Goal: Contribute content: Contribute content

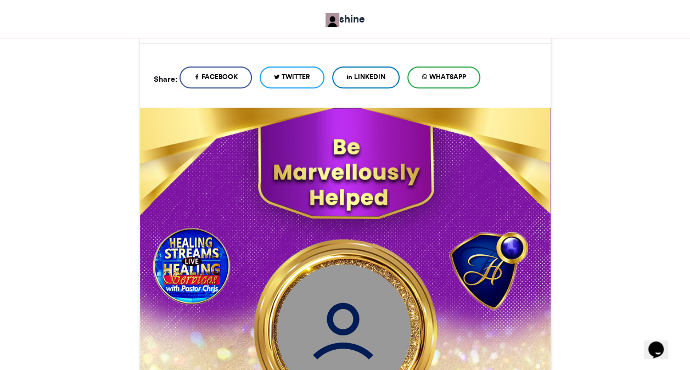
scroll to position [154, 0]
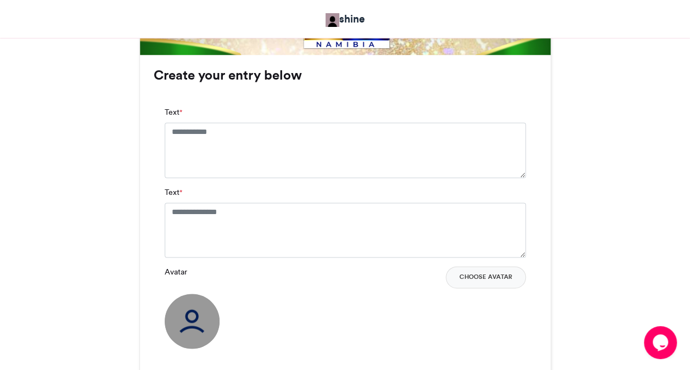
scroll to position [703, 0]
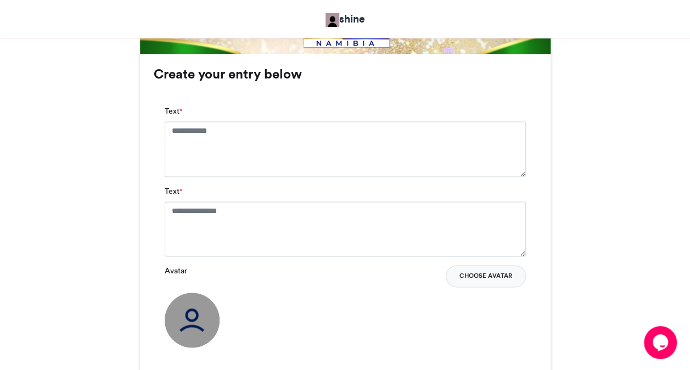
click at [477, 272] on button "Choose Avatar" at bounding box center [486, 276] width 80 height 22
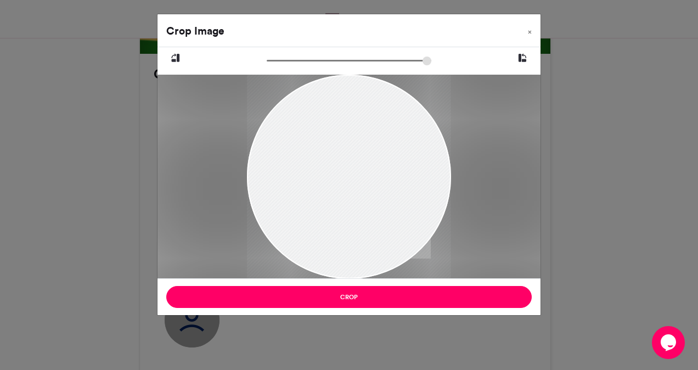
drag, startPoint x: 350, startPoint y: 156, endPoint x: 355, endPoint y: 178, distance: 23.0
click at [355, 178] on div at bounding box center [349, 200] width 204 height 262
drag, startPoint x: 270, startPoint y: 63, endPoint x: 278, endPoint y: 63, distance: 8.2
click at [278, 63] on input "zoom" at bounding box center [349, 60] width 165 height 10
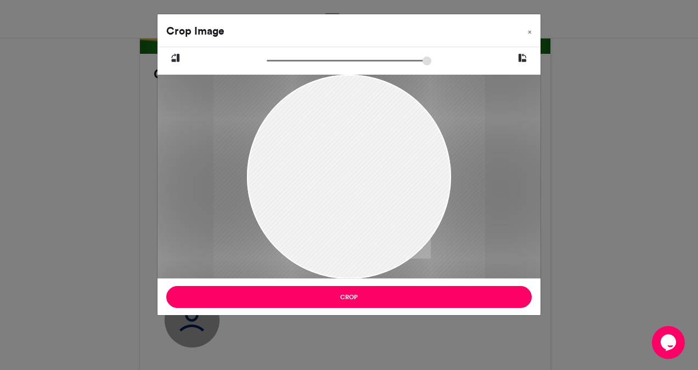
drag, startPoint x: 322, startPoint y: 127, endPoint x: 322, endPoint y: 143, distance: 15.4
click at [322, 143] on div at bounding box center [350, 222] width 272 height 349
type input "******"
click at [275, 61] on input "zoom" at bounding box center [349, 60] width 165 height 10
drag, startPoint x: 338, startPoint y: 155, endPoint x: 332, endPoint y: 153, distance: 6.4
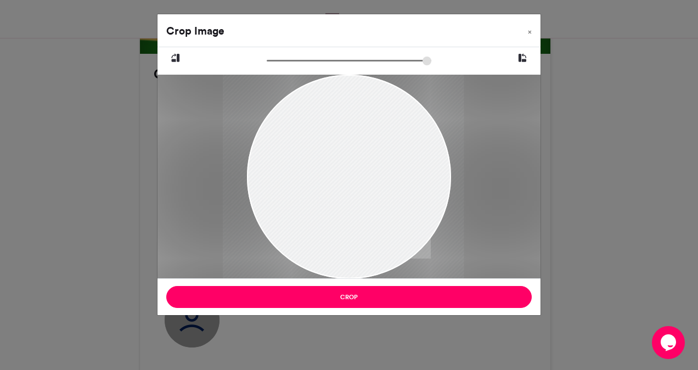
click at [332, 153] on div at bounding box center [343, 214] width 241 height 309
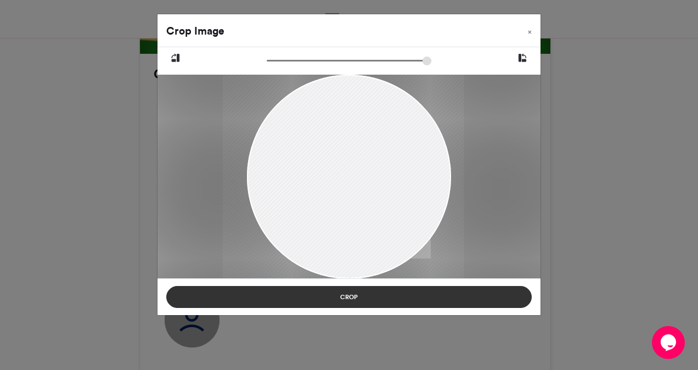
click at [359, 293] on button "Crop" at bounding box center [349, 297] width 366 height 22
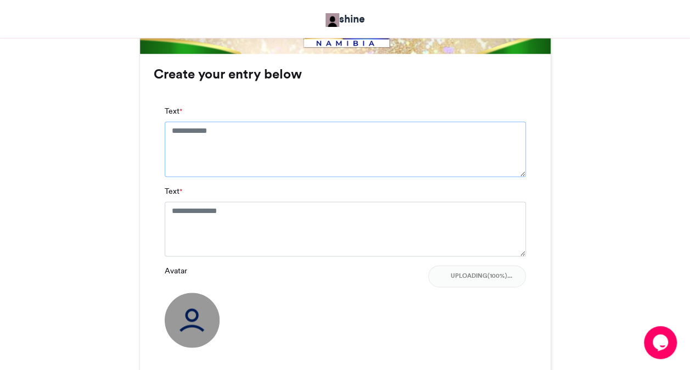
click at [247, 136] on textarea "Text *" at bounding box center [345, 148] width 361 height 55
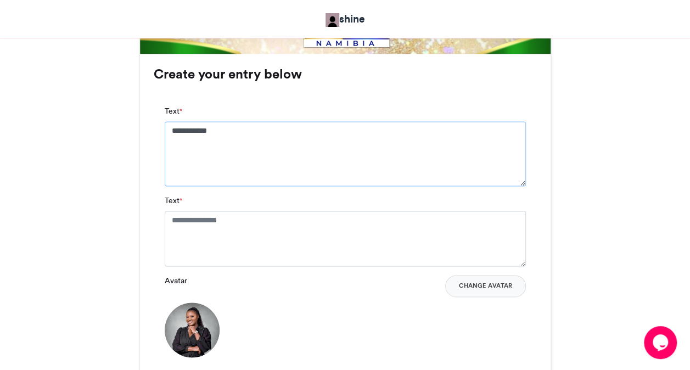
type textarea "**********"
click at [248, 227] on textarea "Text *" at bounding box center [345, 238] width 361 height 55
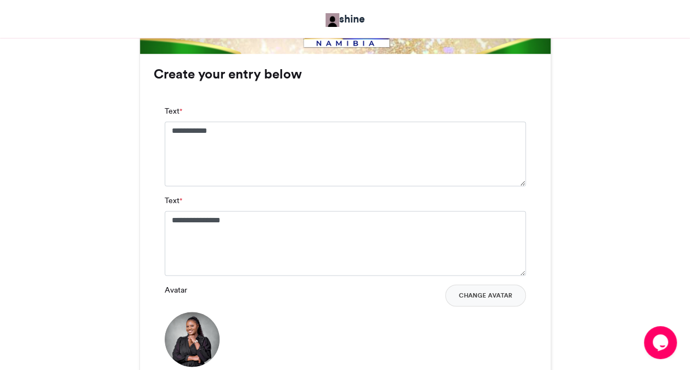
click at [124, 285] on div "MAKE A JOYFUL SOUND shine 3 days ago 5" at bounding box center [345, 2] width 626 height 1057
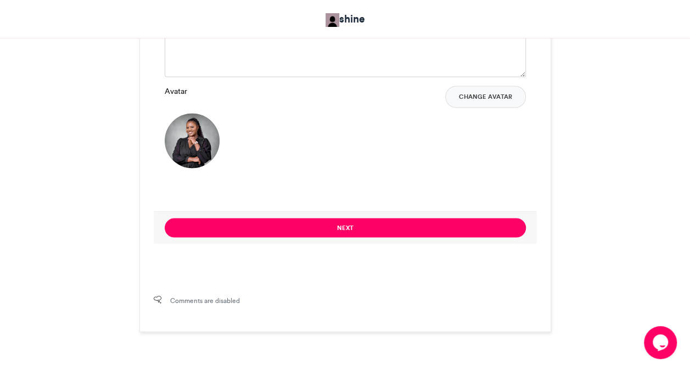
scroll to position [922, 0]
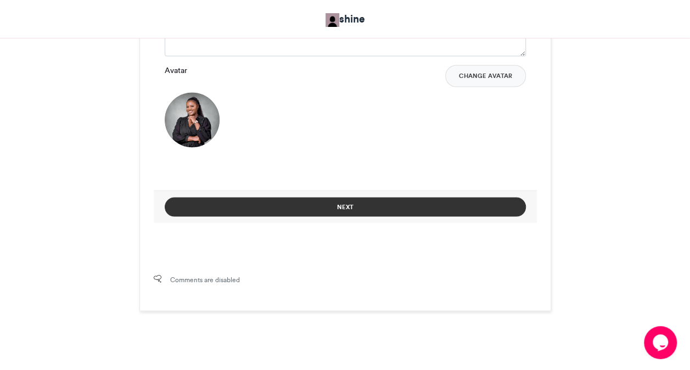
click at [337, 205] on button "Next" at bounding box center [345, 206] width 361 height 19
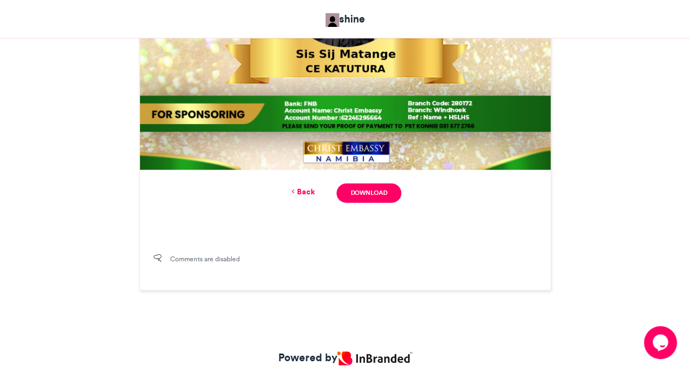
scroll to position [612, 0]
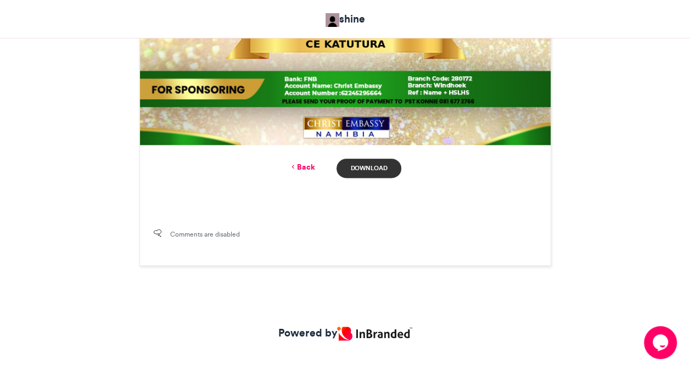
click at [361, 169] on link "Download" at bounding box center [368, 168] width 64 height 19
click at [307, 162] on link "Back" at bounding box center [302, 167] width 26 height 12
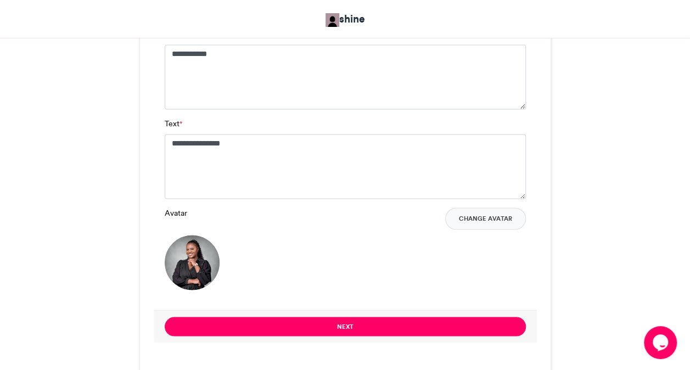
scroll to position [834, 0]
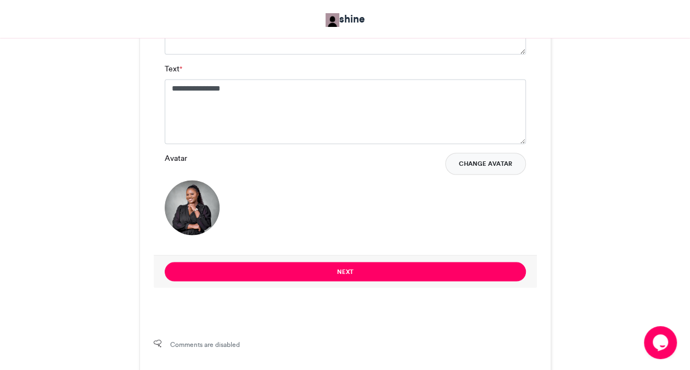
click at [471, 165] on button "Change Avatar" at bounding box center [485, 164] width 81 height 22
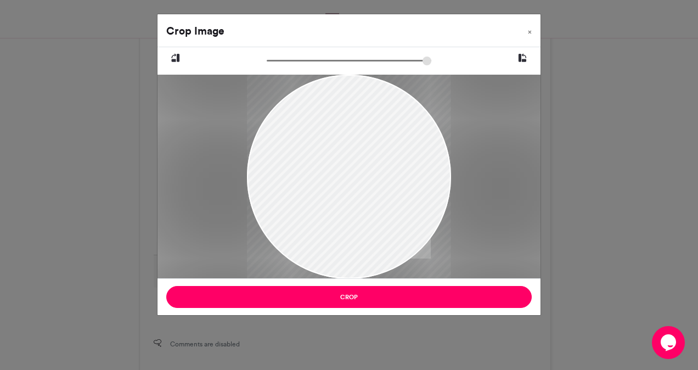
drag, startPoint x: 325, startPoint y: 136, endPoint x: 334, endPoint y: 168, distance: 33.0
click at [334, 168] on div at bounding box center [349, 208] width 204 height 272
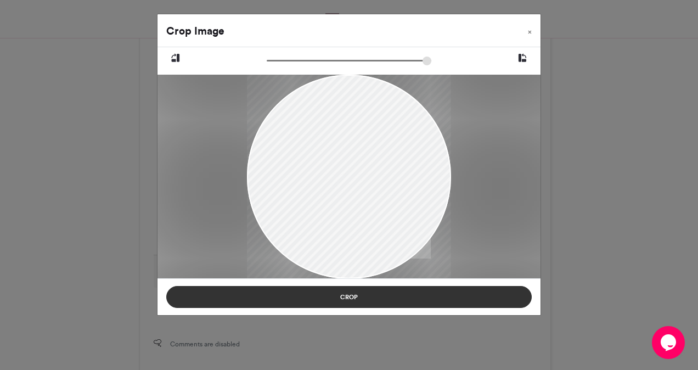
click at [346, 300] on button "Crop" at bounding box center [349, 297] width 366 height 22
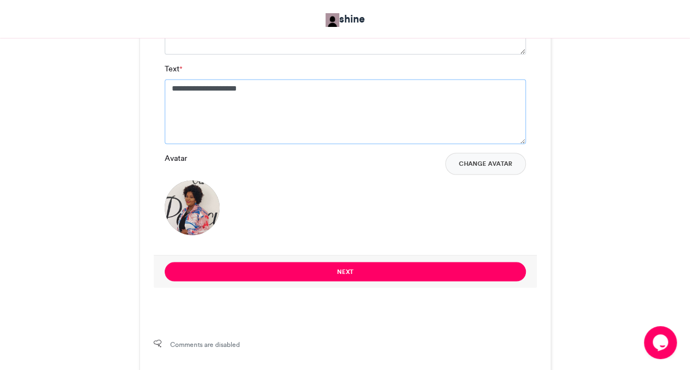
type textarea "**********"
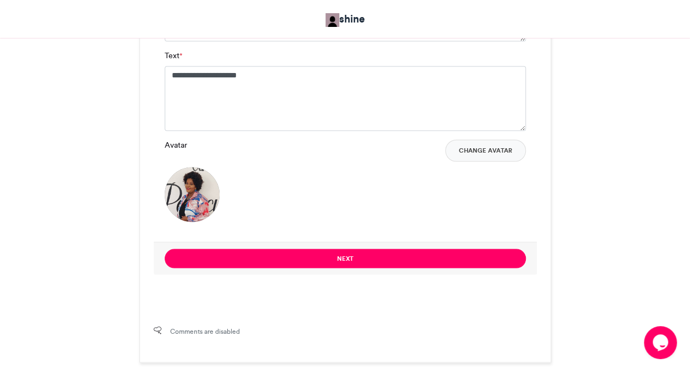
scroll to position [856, 0]
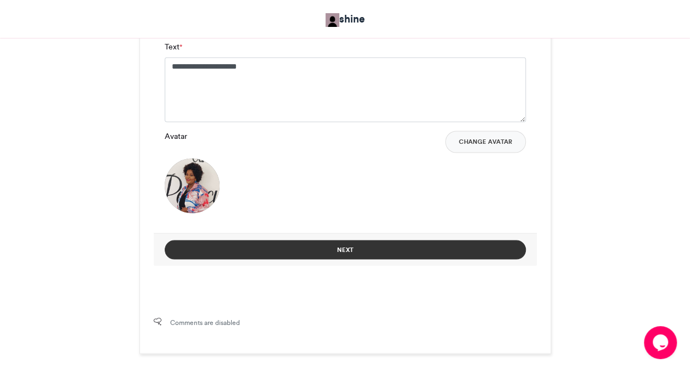
click at [379, 244] on button "Next" at bounding box center [345, 249] width 361 height 19
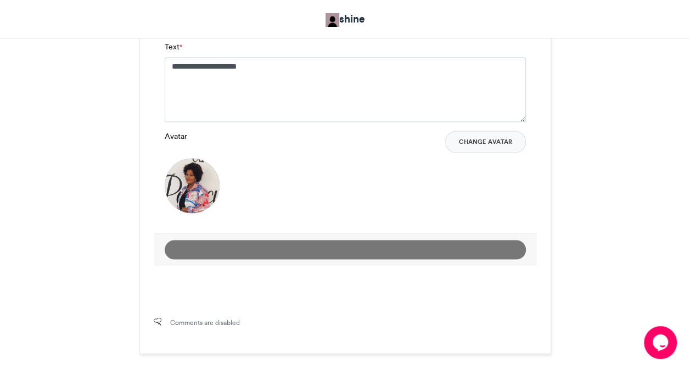
scroll to position [524, 0]
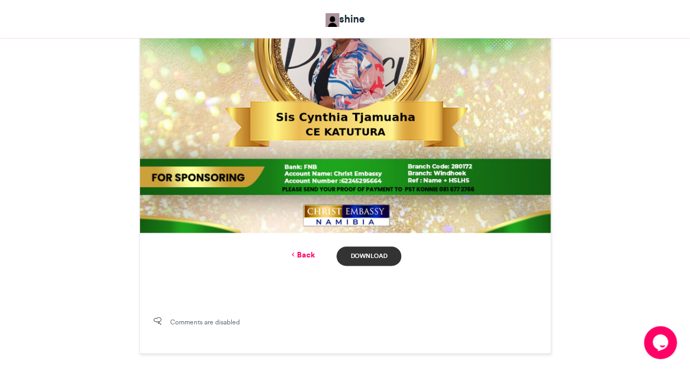
click at [385, 250] on link "Download" at bounding box center [368, 255] width 64 height 19
click at [305, 256] on link "Back" at bounding box center [302, 255] width 26 height 12
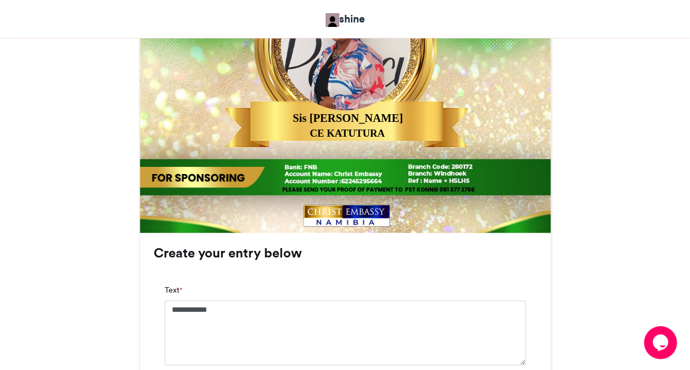
scroll to position [856, 0]
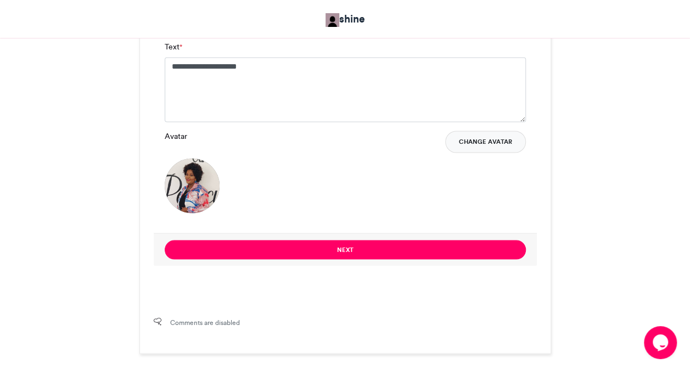
click at [483, 138] on button "Change Avatar" at bounding box center [485, 142] width 81 height 22
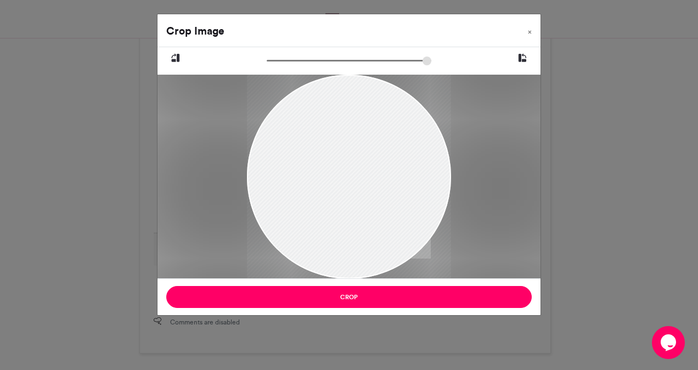
drag, startPoint x: 336, startPoint y: 170, endPoint x: 342, endPoint y: 238, distance: 68.9
click at [342, 238] on div at bounding box center [349, 228] width 204 height 306
drag, startPoint x: 273, startPoint y: 62, endPoint x: 283, endPoint y: 62, distance: 9.9
click at [283, 62] on input "zoom" at bounding box center [349, 60] width 165 height 10
drag, startPoint x: 324, startPoint y: 124, endPoint x: 329, endPoint y: 178, distance: 54.6
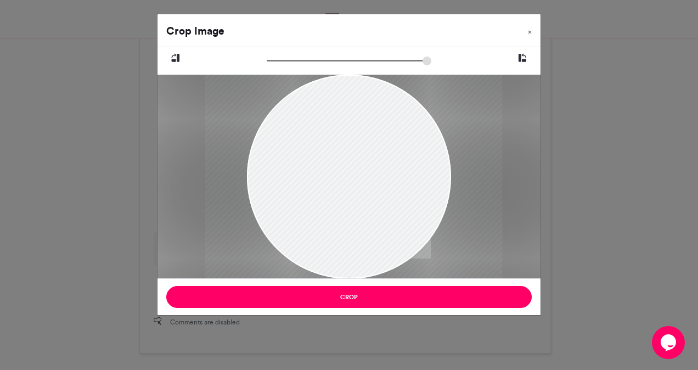
click at [329, 178] on div at bounding box center [353, 297] width 297 height 446
type input "******"
click at [285, 62] on input "zoom" at bounding box center [349, 60] width 165 height 10
drag, startPoint x: 337, startPoint y: 148, endPoint x: 330, endPoint y: 159, distance: 13.1
click at [330, 159] on div at bounding box center [347, 309] width 317 height 475
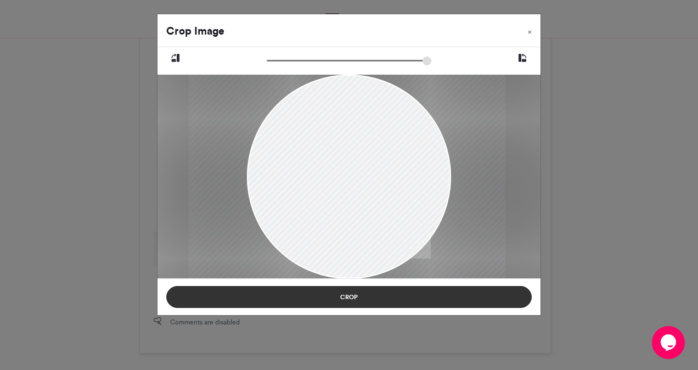
click at [344, 292] on button "Crop" at bounding box center [349, 297] width 366 height 22
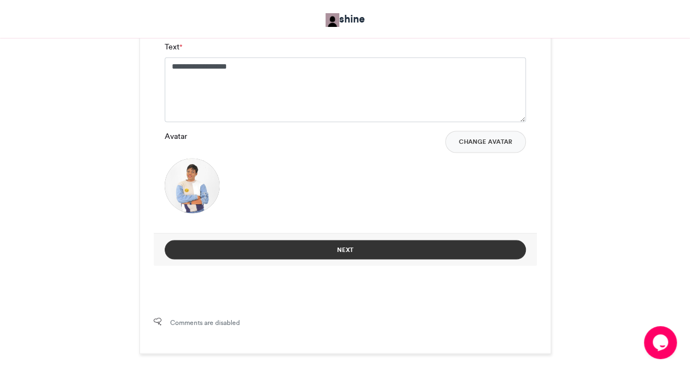
click at [312, 247] on button "Next" at bounding box center [345, 249] width 361 height 19
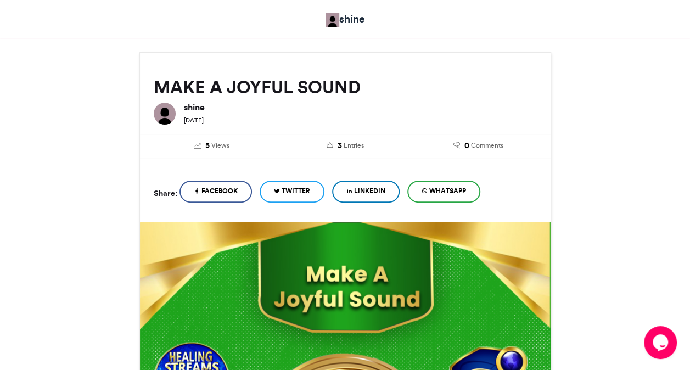
scroll to position [524, 0]
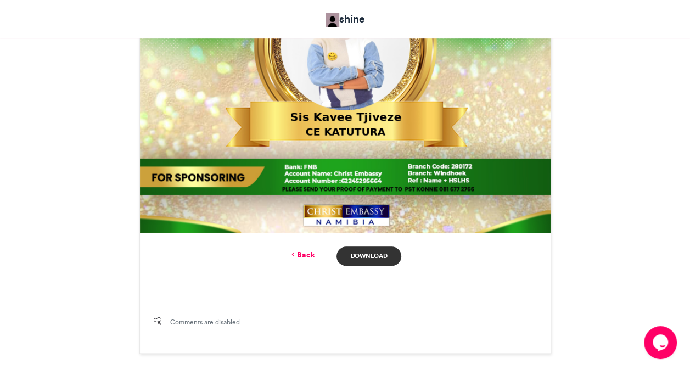
click at [380, 256] on link "Download" at bounding box center [368, 255] width 64 height 19
click at [607, 197] on div "MAKE A JOYFUL SOUND shine 3 days ago 5" at bounding box center [345, 3] width 626 height 701
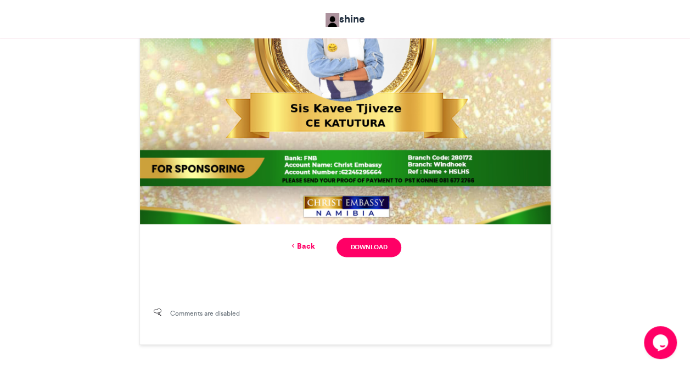
scroll to position [546, 0]
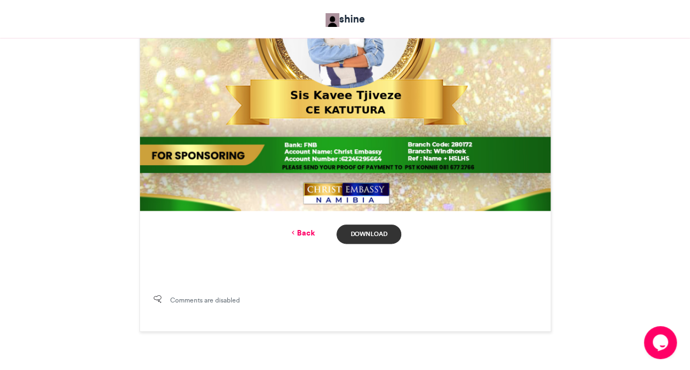
click at [364, 233] on link "Download" at bounding box center [368, 234] width 64 height 19
click at [306, 229] on link "Back" at bounding box center [302, 233] width 26 height 12
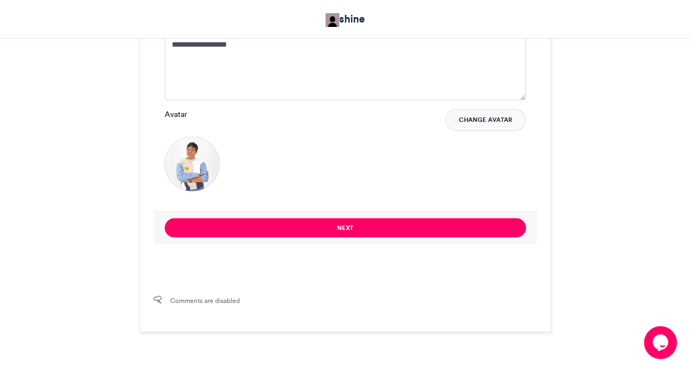
click at [494, 112] on button "Change Avatar" at bounding box center [485, 120] width 81 height 22
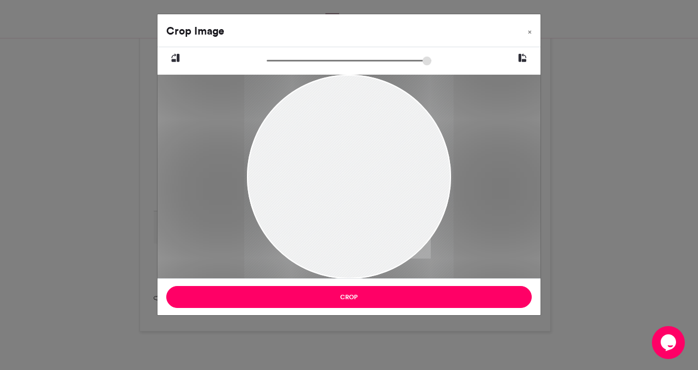
click at [267, 56] on input "zoom" at bounding box center [349, 60] width 165 height 10
drag, startPoint x: 312, startPoint y: 148, endPoint x: 311, endPoint y: 179, distance: 31.3
click at [311, 179] on div at bounding box center [347, 177] width 209 height 204
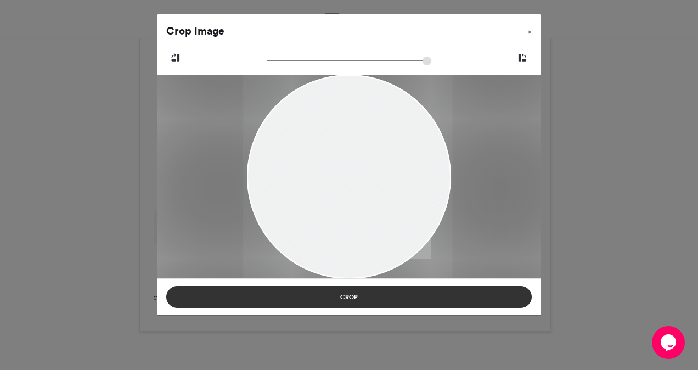
click at [330, 296] on button "Crop" at bounding box center [349, 297] width 366 height 22
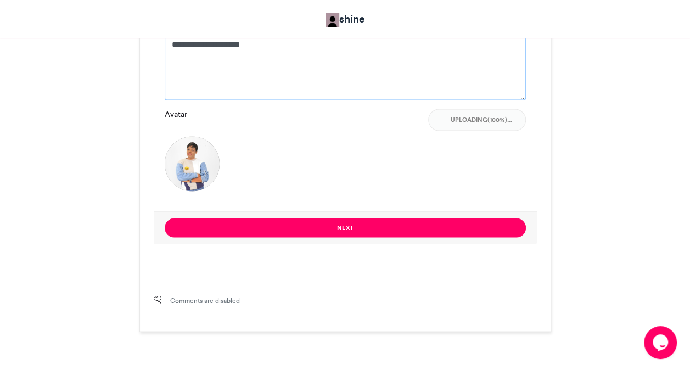
type textarea "**********"
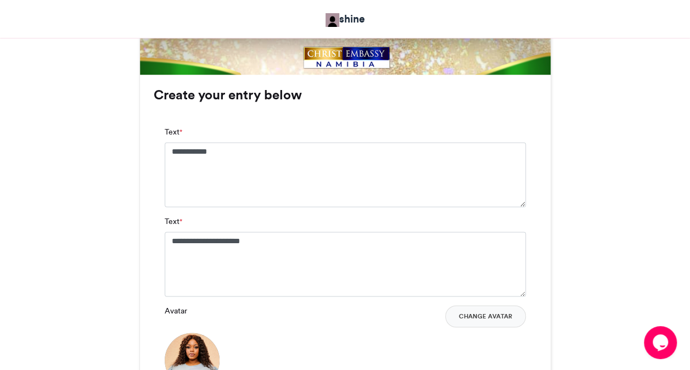
scroll to position [681, 0]
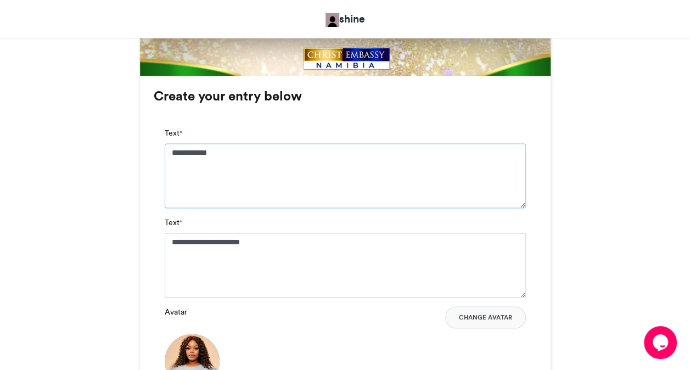
click at [351, 160] on textarea "**********" at bounding box center [345, 175] width 361 height 65
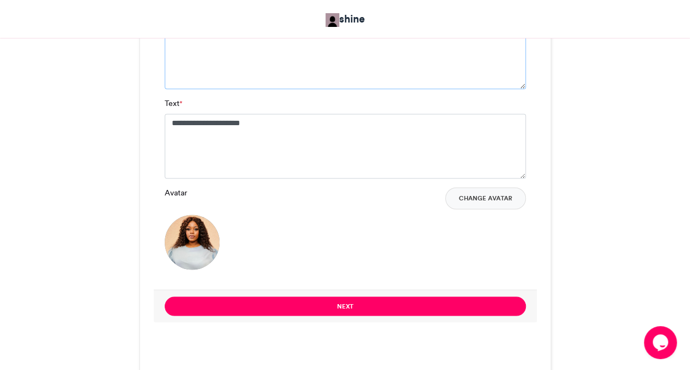
scroll to position [812, 0]
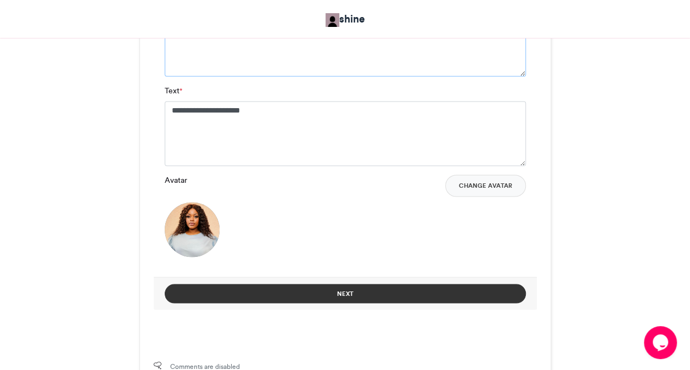
type textarea "**********"
click at [455, 299] on button "Next" at bounding box center [345, 293] width 361 height 19
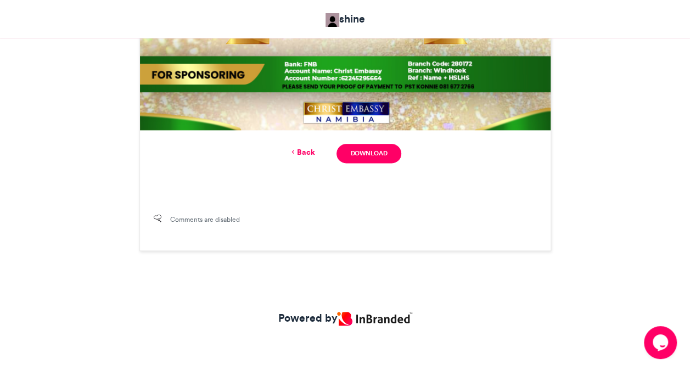
scroll to position [480, 0]
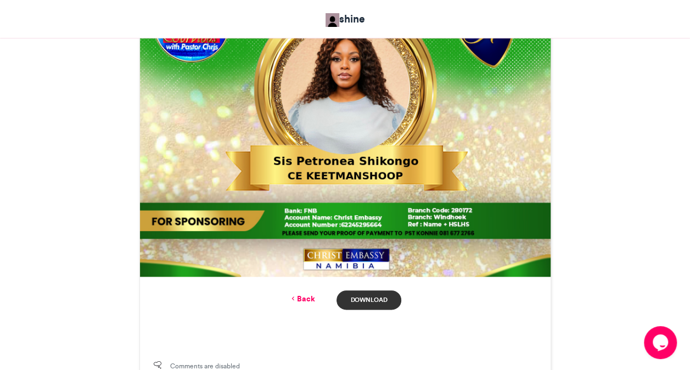
click at [388, 307] on link "Download" at bounding box center [368, 299] width 64 height 19
click at [307, 299] on link "Back" at bounding box center [302, 299] width 26 height 12
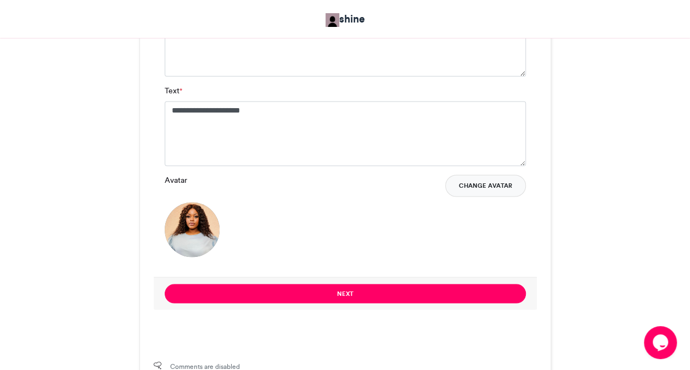
click at [474, 189] on button "Change Avatar" at bounding box center [485, 186] width 81 height 22
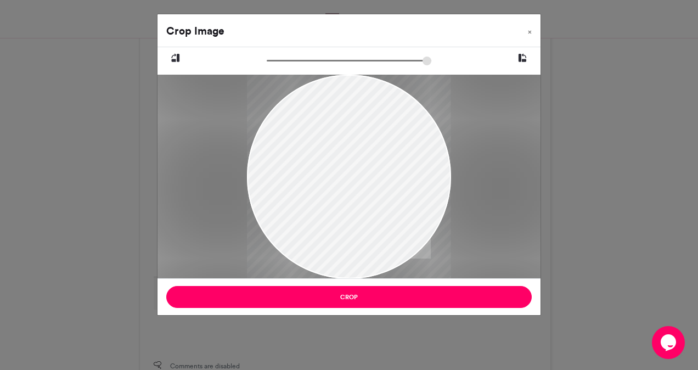
drag, startPoint x: 334, startPoint y: 159, endPoint x: 329, endPoint y: 169, distance: 11.0
click at [329, 169] on div at bounding box center [349, 186] width 204 height 363
type input "******"
drag, startPoint x: 270, startPoint y: 63, endPoint x: 229, endPoint y: 57, distance: 41.0
click at [267, 57] on input "zoom" at bounding box center [349, 60] width 165 height 10
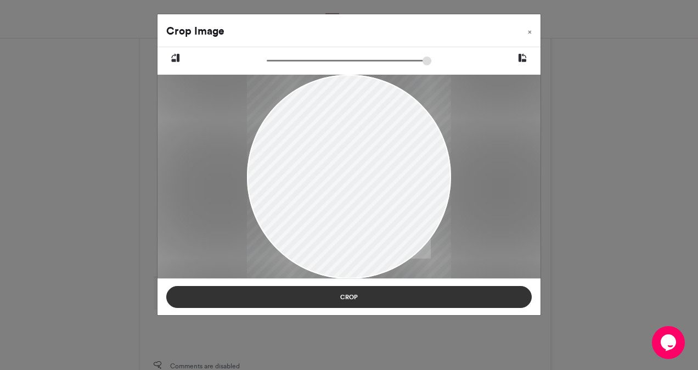
click at [348, 296] on button "Crop" at bounding box center [349, 297] width 366 height 22
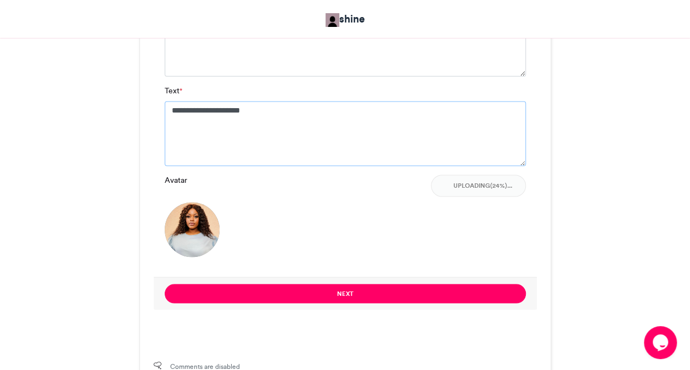
click at [300, 117] on textarea "**********" at bounding box center [345, 133] width 361 height 65
type textarea "*"
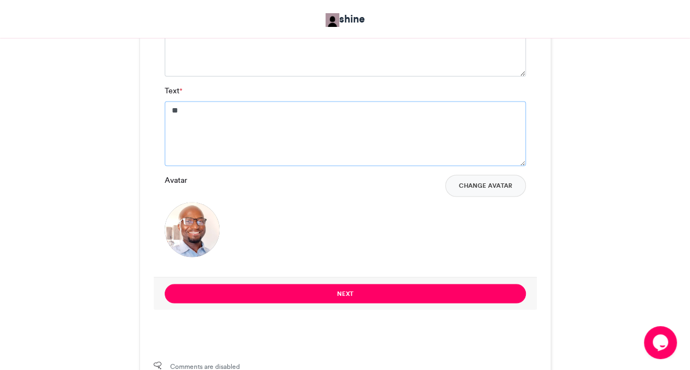
type textarea "*"
type textarea "**********"
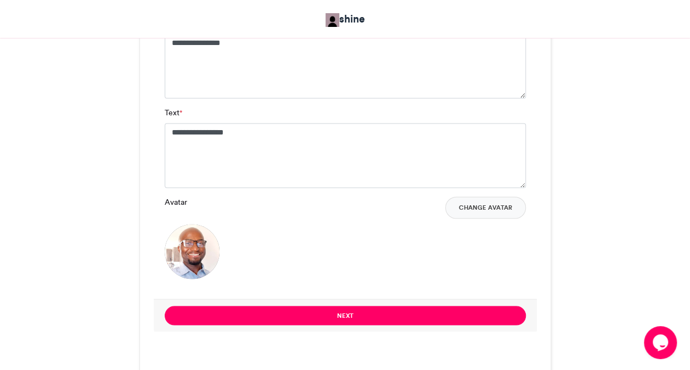
scroll to position [768, 0]
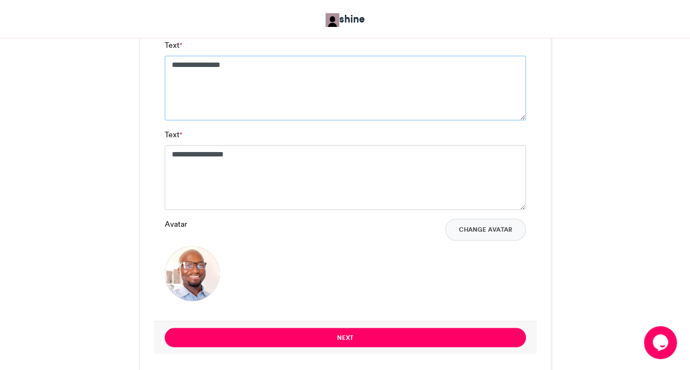
click at [415, 78] on textarea "**********" at bounding box center [345, 87] width 361 height 65
type textarea "**********"
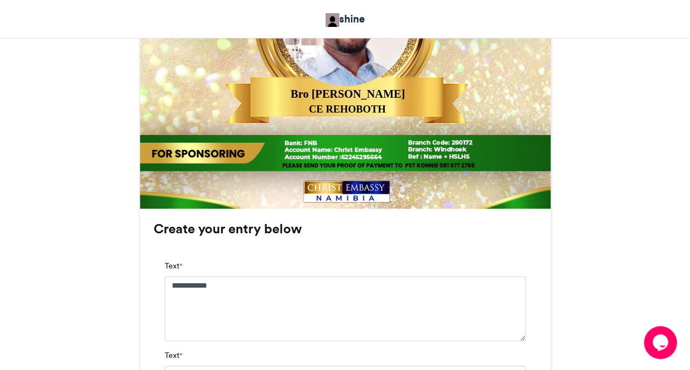
scroll to position [549, 0]
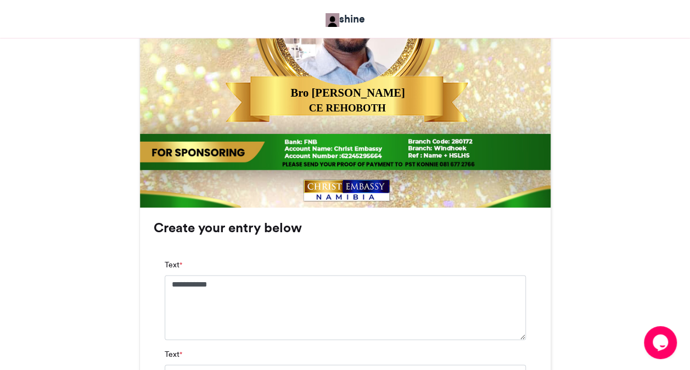
click at [599, 266] on div "MAKE A JOYFUL SOUND shine 3 days ago 5" at bounding box center [345, 144] width 626 height 1034
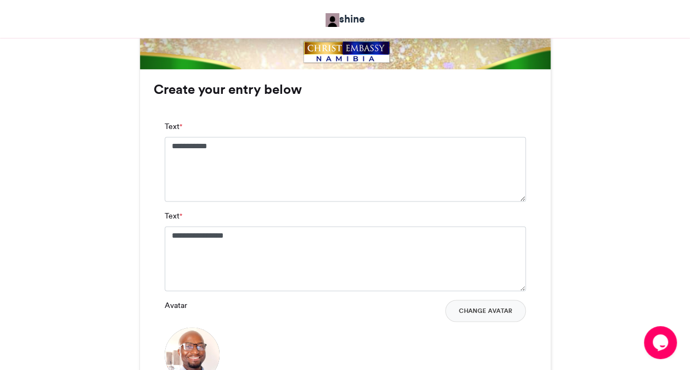
scroll to position [768, 0]
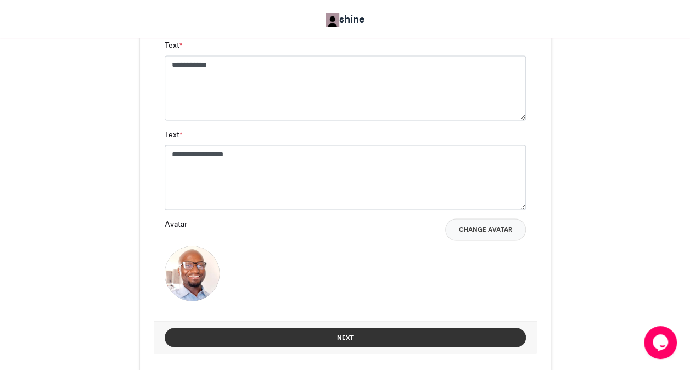
click at [377, 333] on button "Next" at bounding box center [345, 337] width 361 height 19
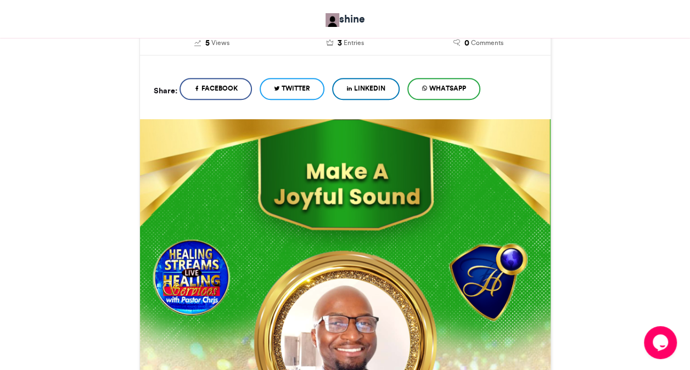
scroll to position [626, 0]
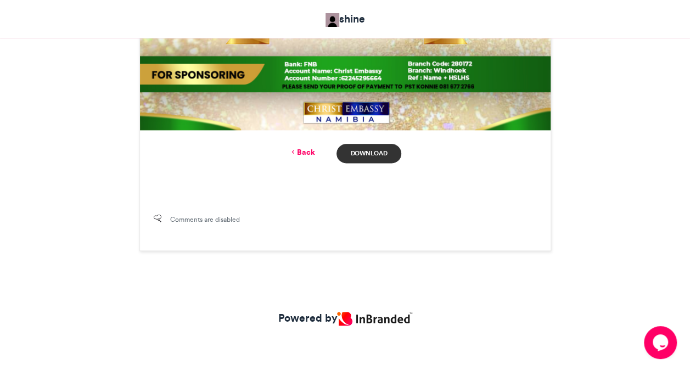
click at [364, 153] on link "Download" at bounding box center [368, 153] width 64 height 19
click at [629, 289] on div "Powered by" at bounding box center [345, 323] width 690 height 93
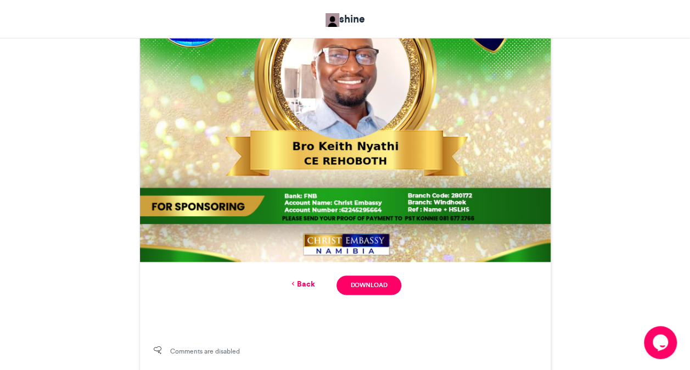
scroll to position [560, 0]
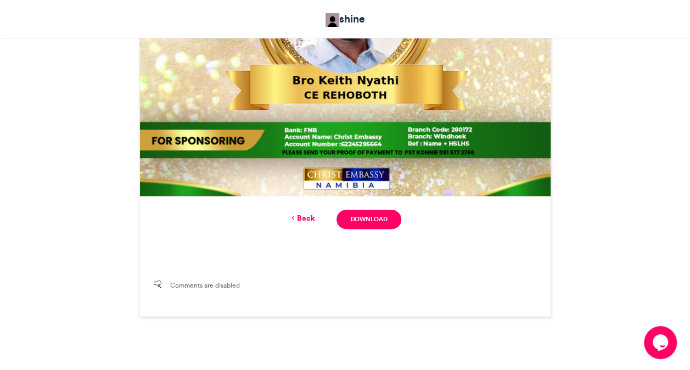
click at [311, 220] on link "Back" at bounding box center [302, 218] width 26 height 12
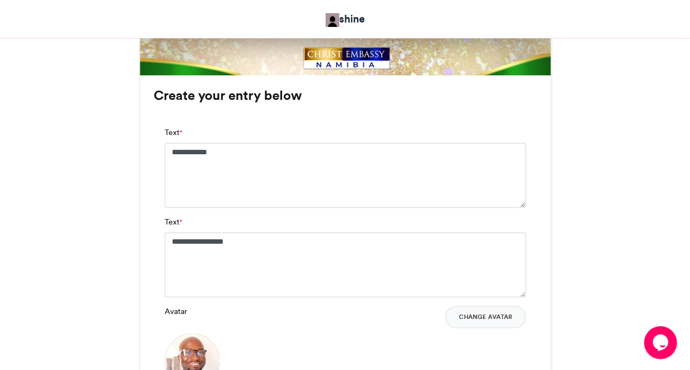
scroll to position [674, 0]
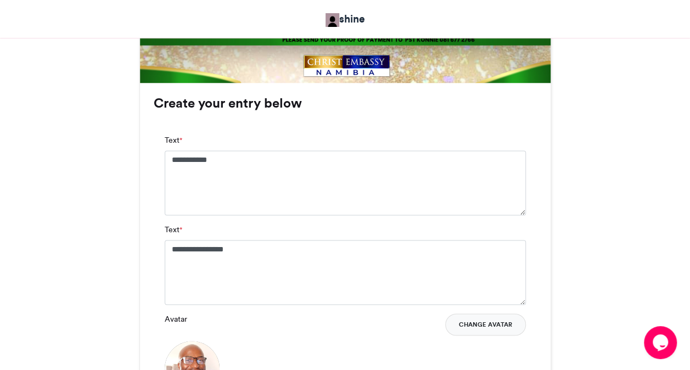
click at [479, 324] on button "Change Avatar" at bounding box center [485, 324] width 81 height 22
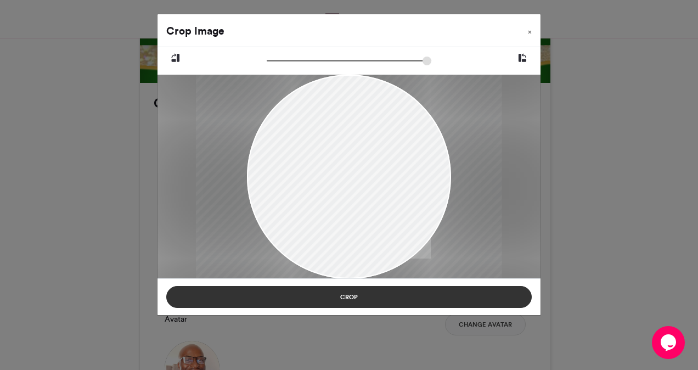
click at [324, 290] on button "Crop" at bounding box center [349, 297] width 366 height 22
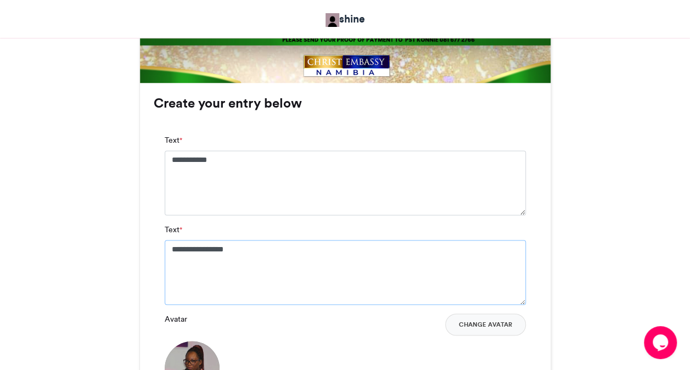
click at [238, 244] on textarea "**********" at bounding box center [345, 272] width 361 height 65
type textarea "*"
click at [147, 270] on div "**********" at bounding box center [345, 272] width 411 height 379
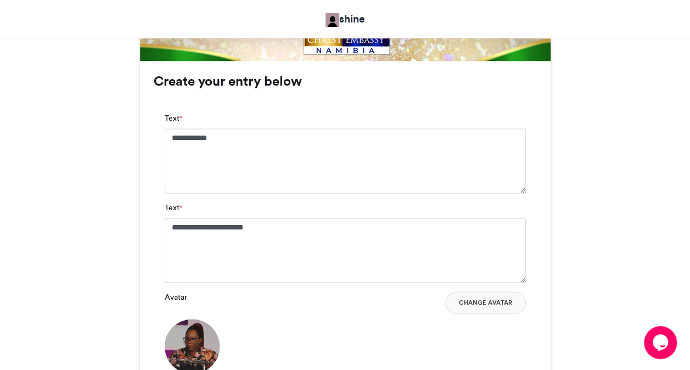
scroll to position [761, 0]
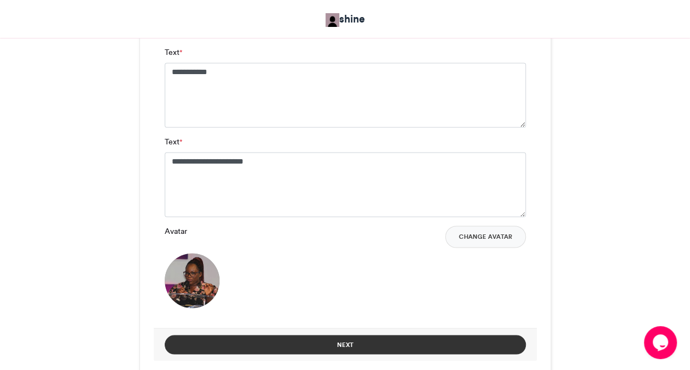
click at [266, 340] on button "Next" at bounding box center [345, 344] width 361 height 19
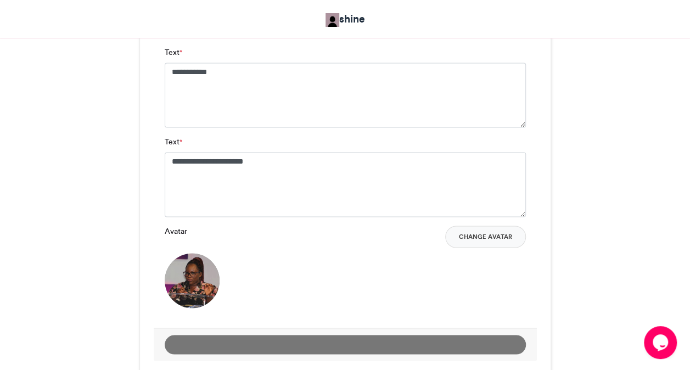
scroll to position [626, 0]
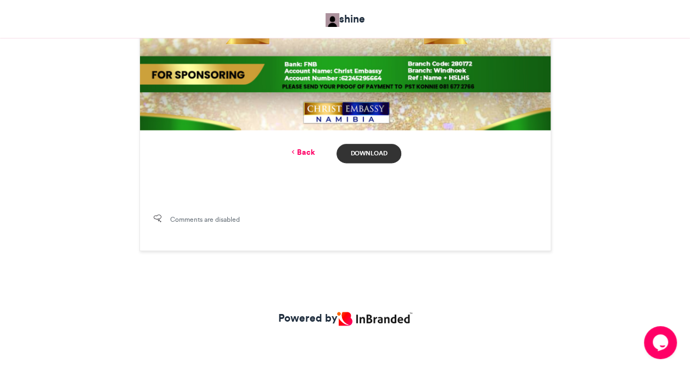
click at [382, 153] on link "Download" at bounding box center [368, 153] width 64 height 19
click at [299, 152] on link "Back" at bounding box center [302, 153] width 26 height 12
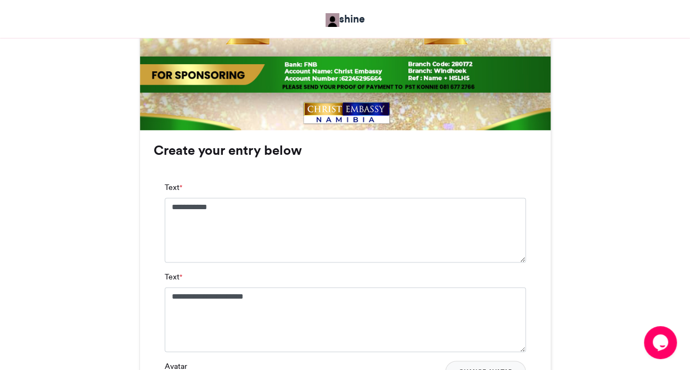
scroll to position [958, 0]
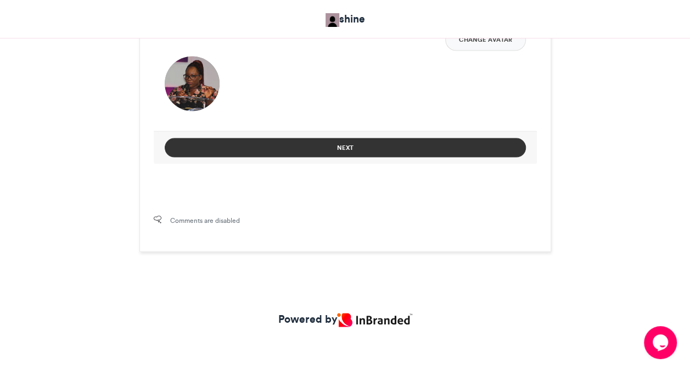
click at [379, 151] on button "Next" at bounding box center [345, 147] width 361 height 19
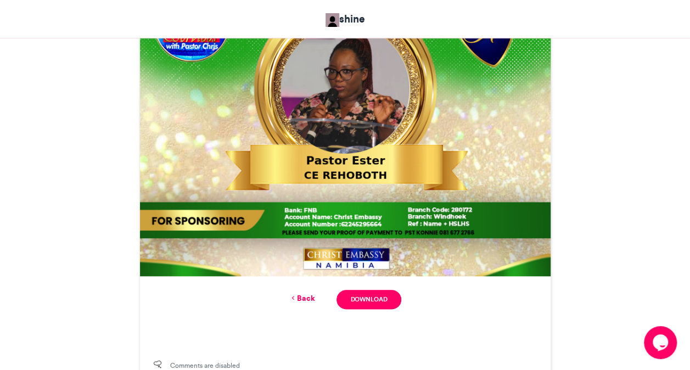
scroll to position [450, 0]
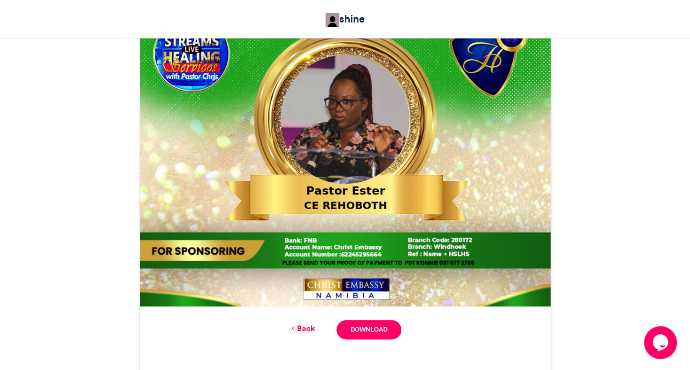
click at [306, 325] on link "Back" at bounding box center [302, 329] width 26 height 12
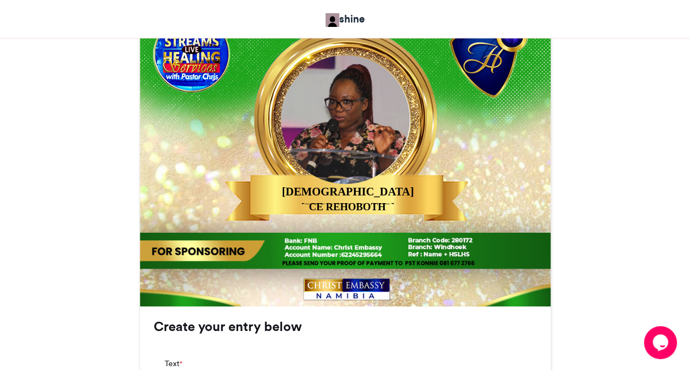
click at [601, 318] on div "MAKE A JOYFUL SOUND shine 3 days ago 5" at bounding box center [345, 243] width 626 height 1034
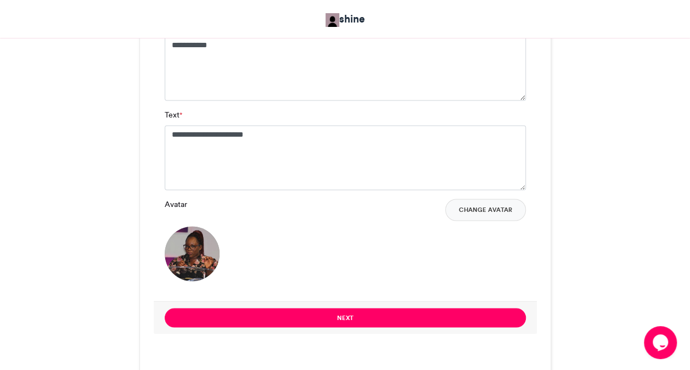
scroll to position [823, 0]
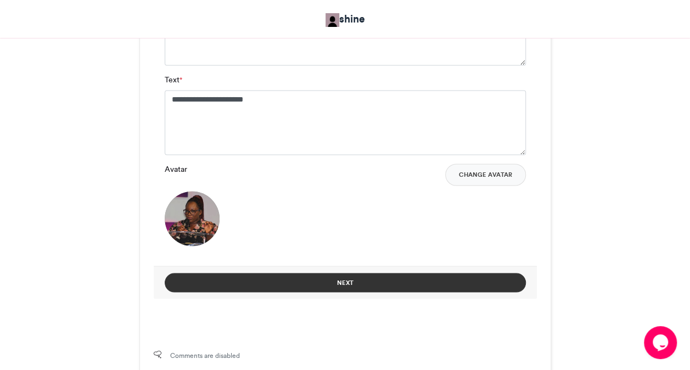
click at [384, 282] on button "Next" at bounding box center [345, 282] width 361 height 19
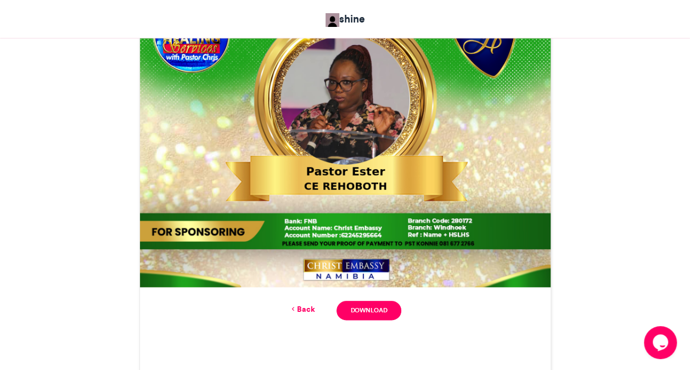
scroll to position [535, 0]
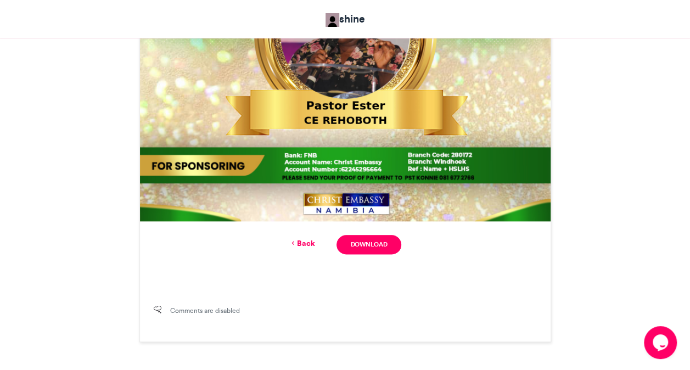
click at [314, 245] on link "Back" at bounding box center [302, 244] width 26 height 12
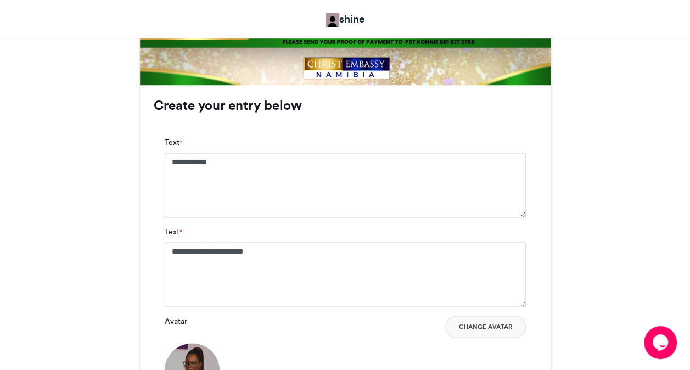
scroll to position [670, 0]
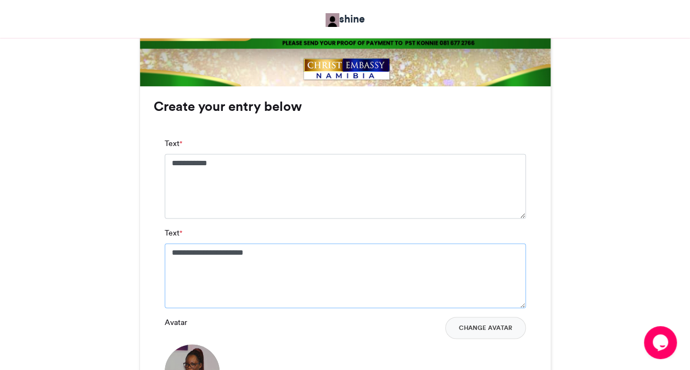
click at [194, 254] on textarea "**********" at bounding box center [345, 275] width 361 height 65
click at [453, 345] on div "Avatar Change Avatar" at bounding box center [345, 358] width 361 height 82
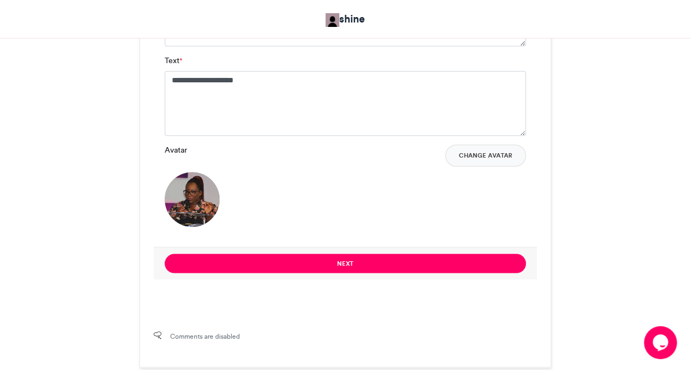
scroll to position [868, 0]
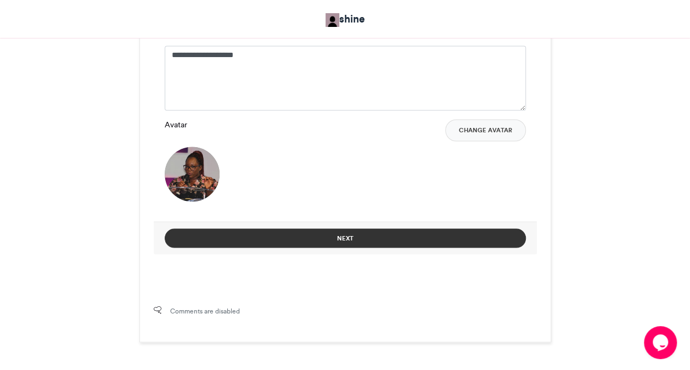
click at [402, 239] on button "Next" at bounding box center [345, 237] width 361 height 19
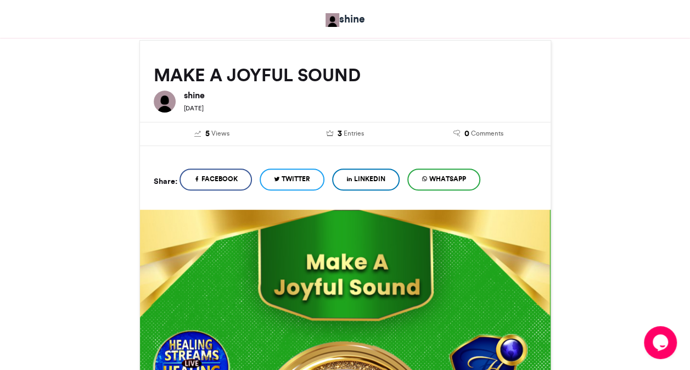
scroll to position [535, 0]
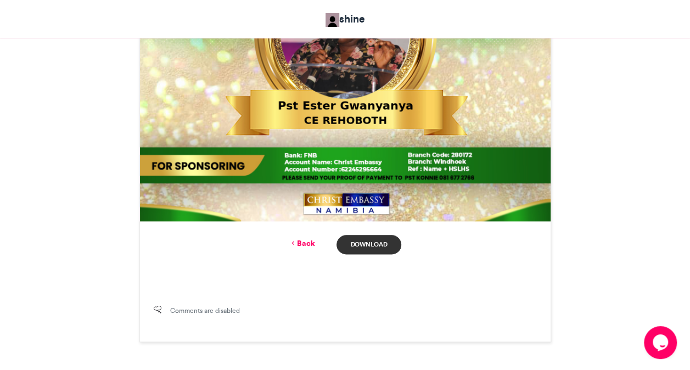
click at [362, 248] on link "Download" at bounding box center [368, 244] width 64 height 19
click at [306, 244] on link "Back" at bounding box center [302, 244] width 26 height 12
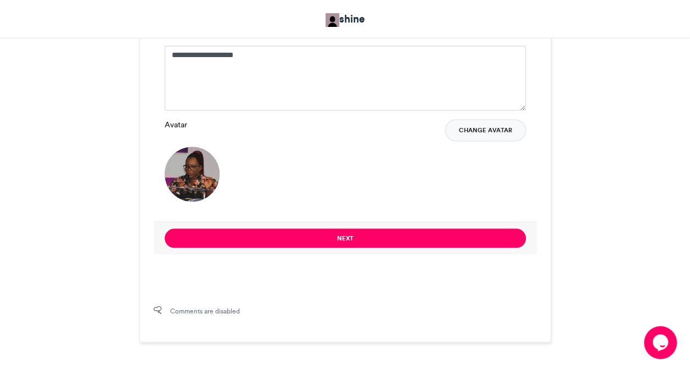
click at [483, 124] on button "Change Avatar" at bounding box center [485, 130] width 81 height 22
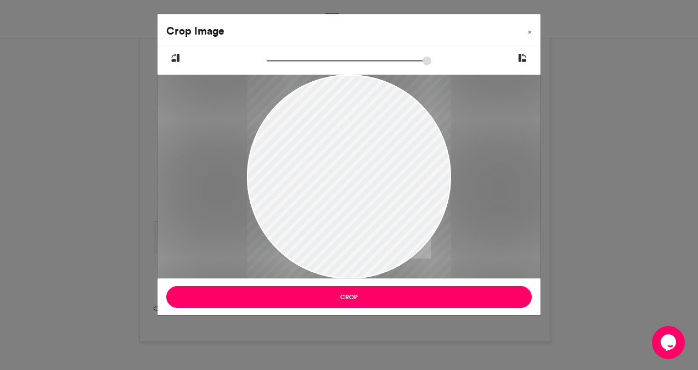
drag, startPoint x: 351, startPoint y: 126, endPoint x: 330, endPoint y: 161, distance: 40.9
click at [330, 161] on div at bounding box center [349, 211] width 204 height 363
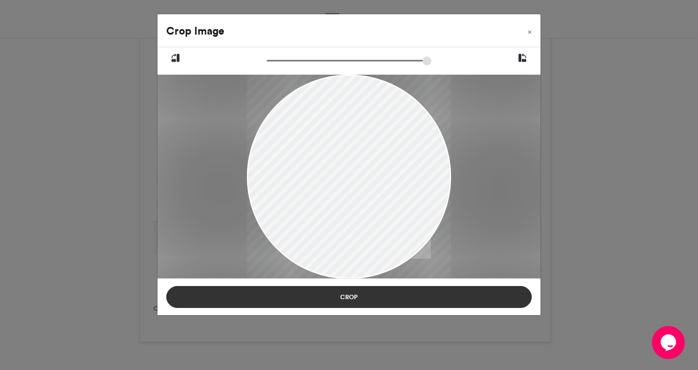
click at [337, 293] on button "Crop" at bounding box center [349, 297] width 366 height 22
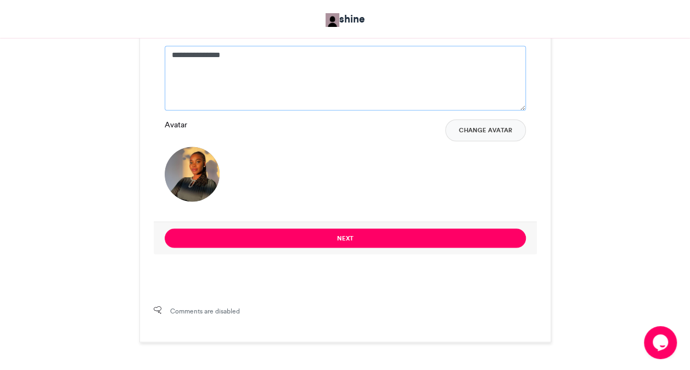
click at [186, 57] on textarea "**********" at bounding box center [345, 78] width 361 height 65
type textarea "**********"
click at [376, 179] on div "Avatar Change Avatar" at bounding box center [345, 160] width 361 height 82
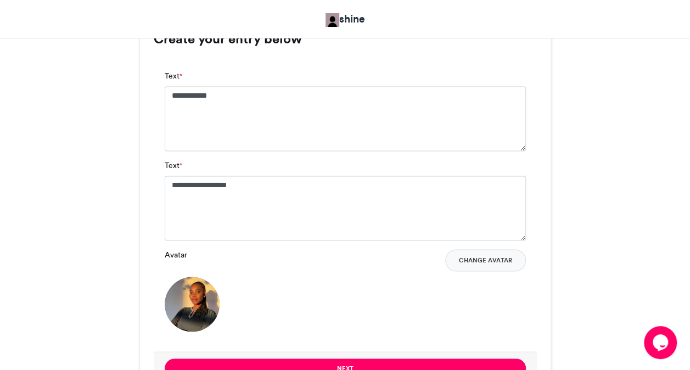
scroll to position [648, 0]
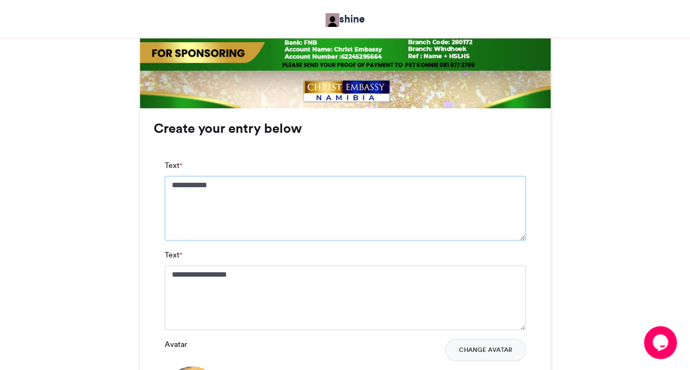
click at [288, 185] on textarea "**********" at bounding box center [345, 208] width 361 height 65
type textarea "*******"
click at [147, 245] on div "**********" at bounding box center [345, 297] width 411 height 379
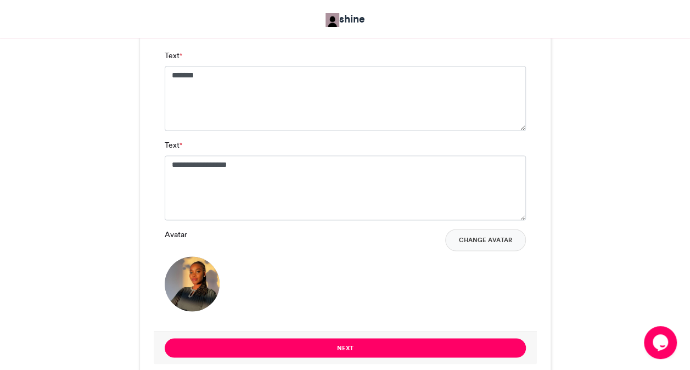
scroll to position [824, 0]
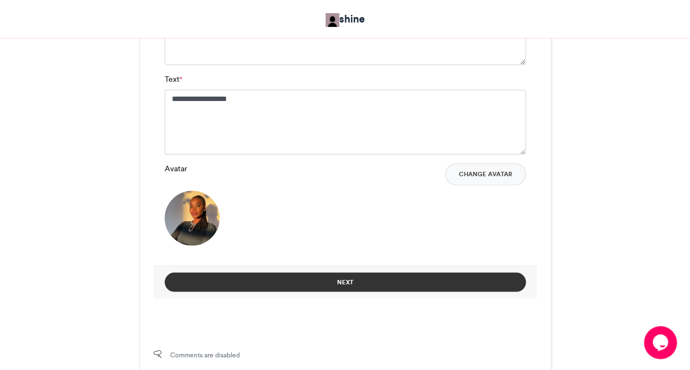
click at [253, 284] on button "Next" at bounding box center [345, 281] width 361 height 19
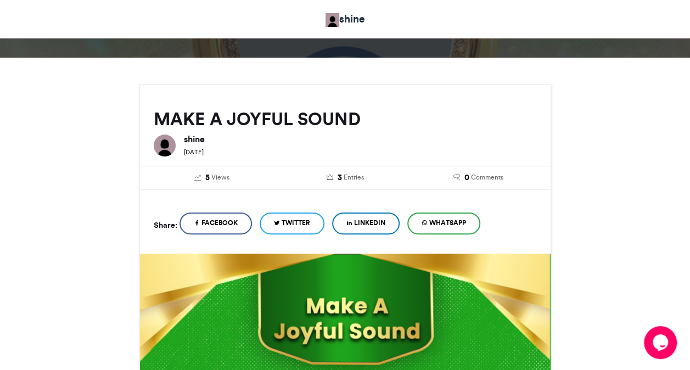
scroll to position [492, 0]
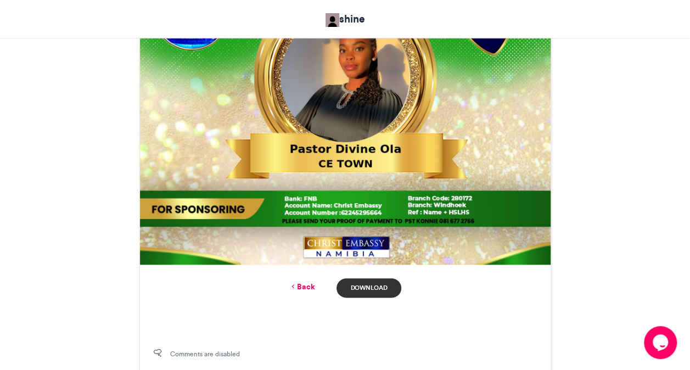
click at [362, 291] on link "Download" at bounding box center [368, 287] width 64 height 19
click at [391, 283] on link "Download" at bounding box center [368, 287] width 64 height 19
